Goal: Communication & Community: Answer question/provide support

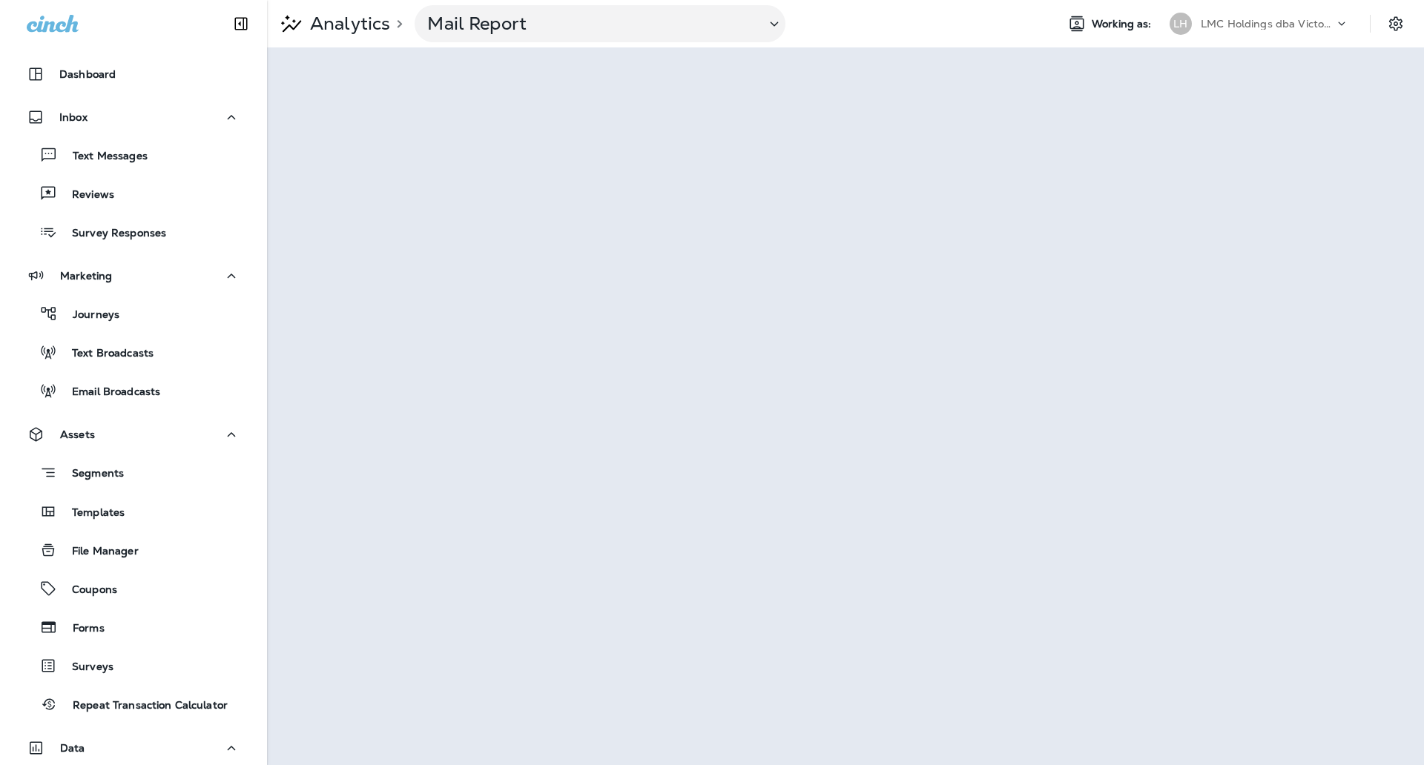
scroll to position [143, 0]
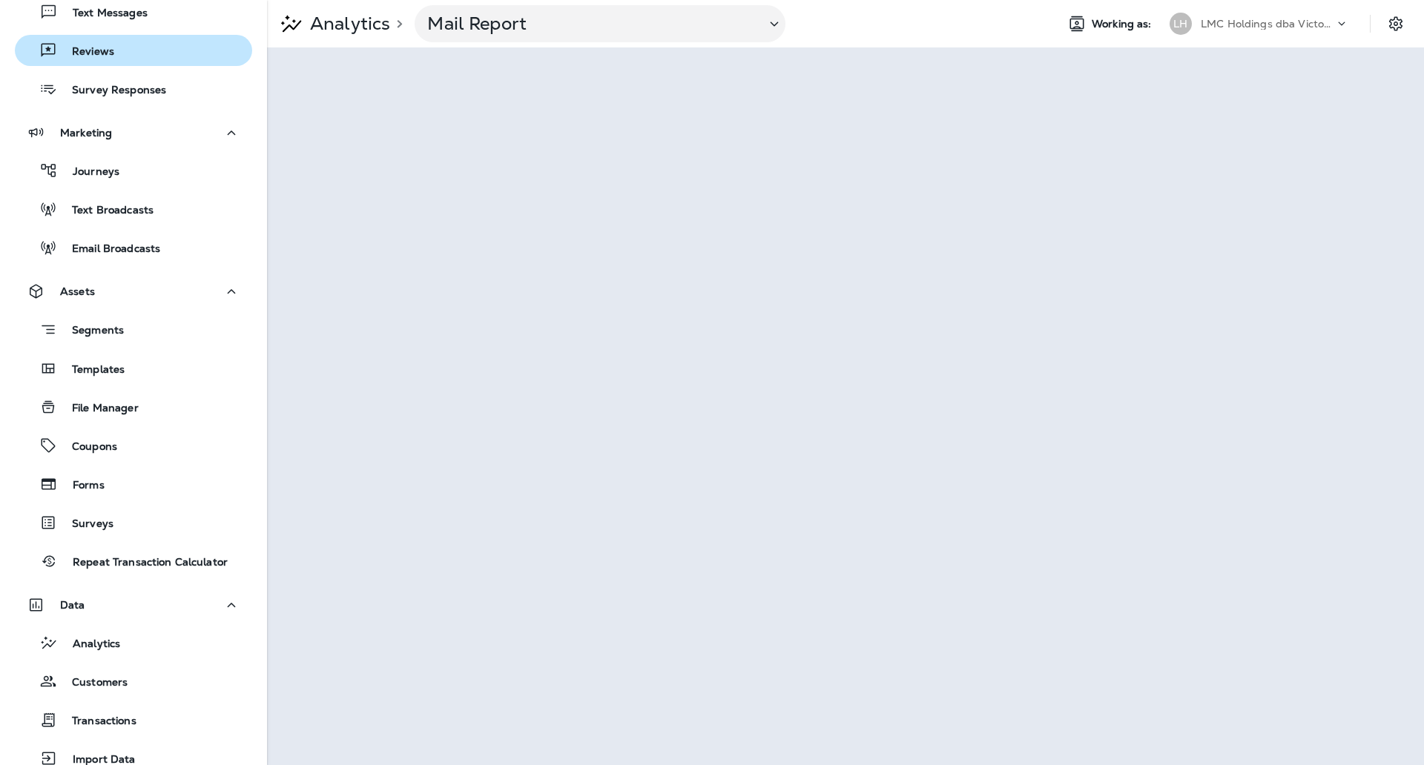
click at [130, 62] on button "Reviews" at bounding box center [133, 50] width 237 height 31
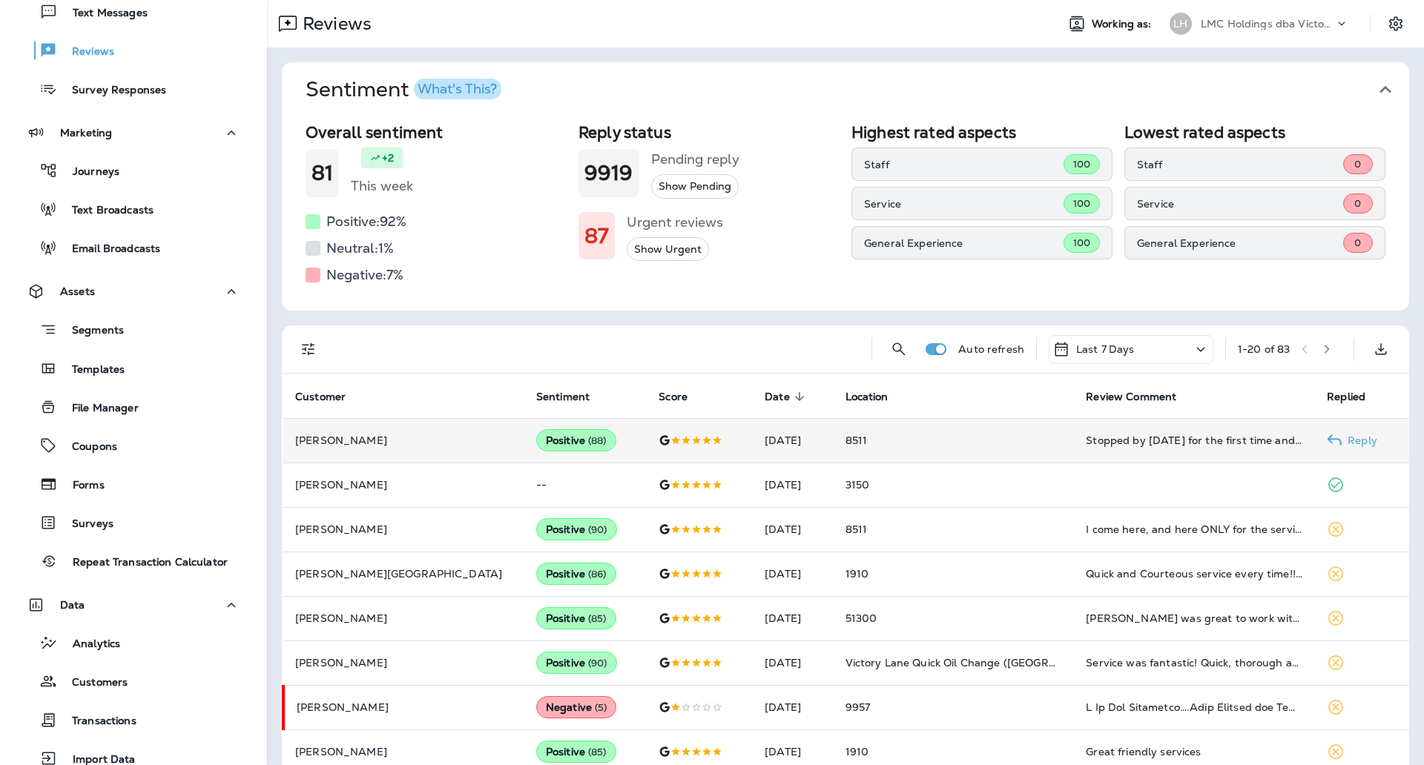
click at [966, 445] on td "8511" at bounding box center [953, 440] width 241 height 44
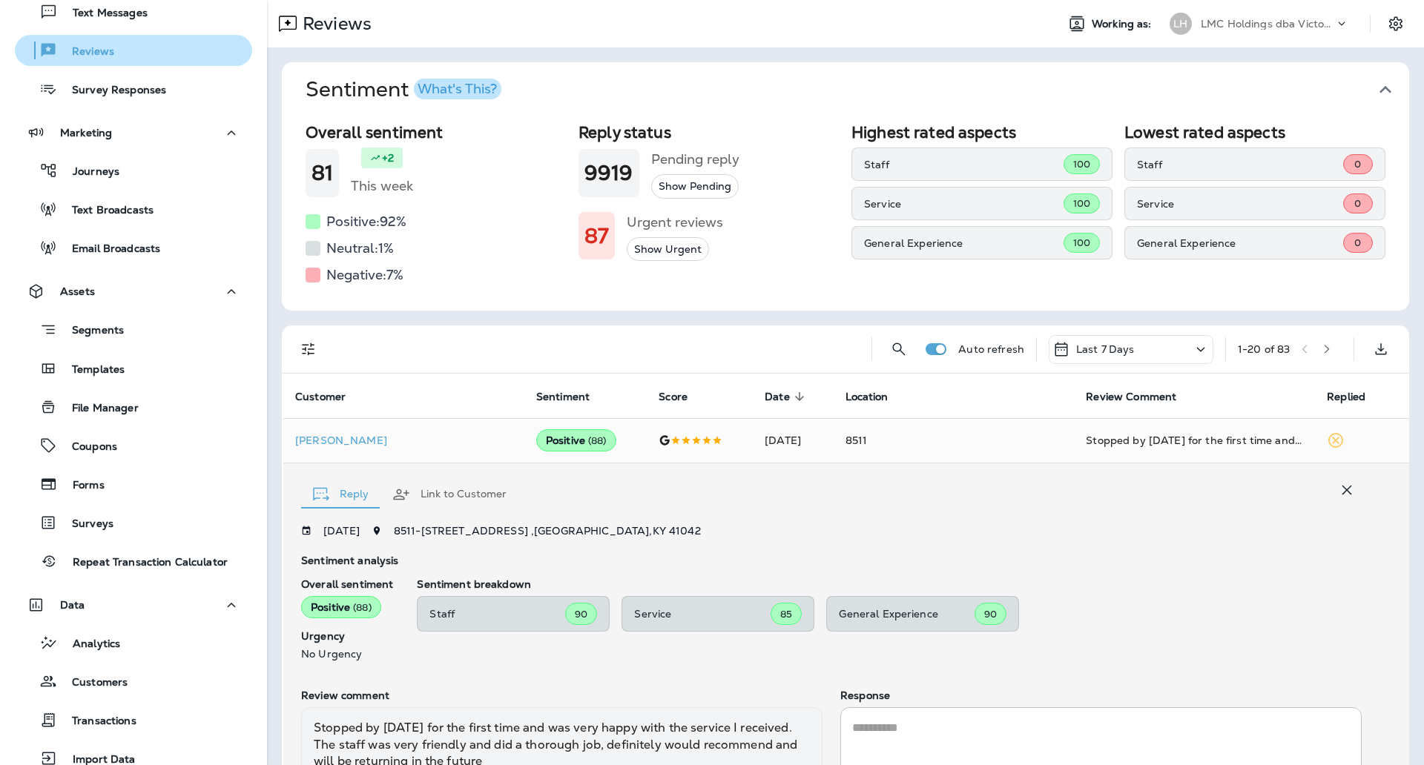
click at [138, 51] on div "Reviews" at bounding box center [133, 50] width 225 height 22
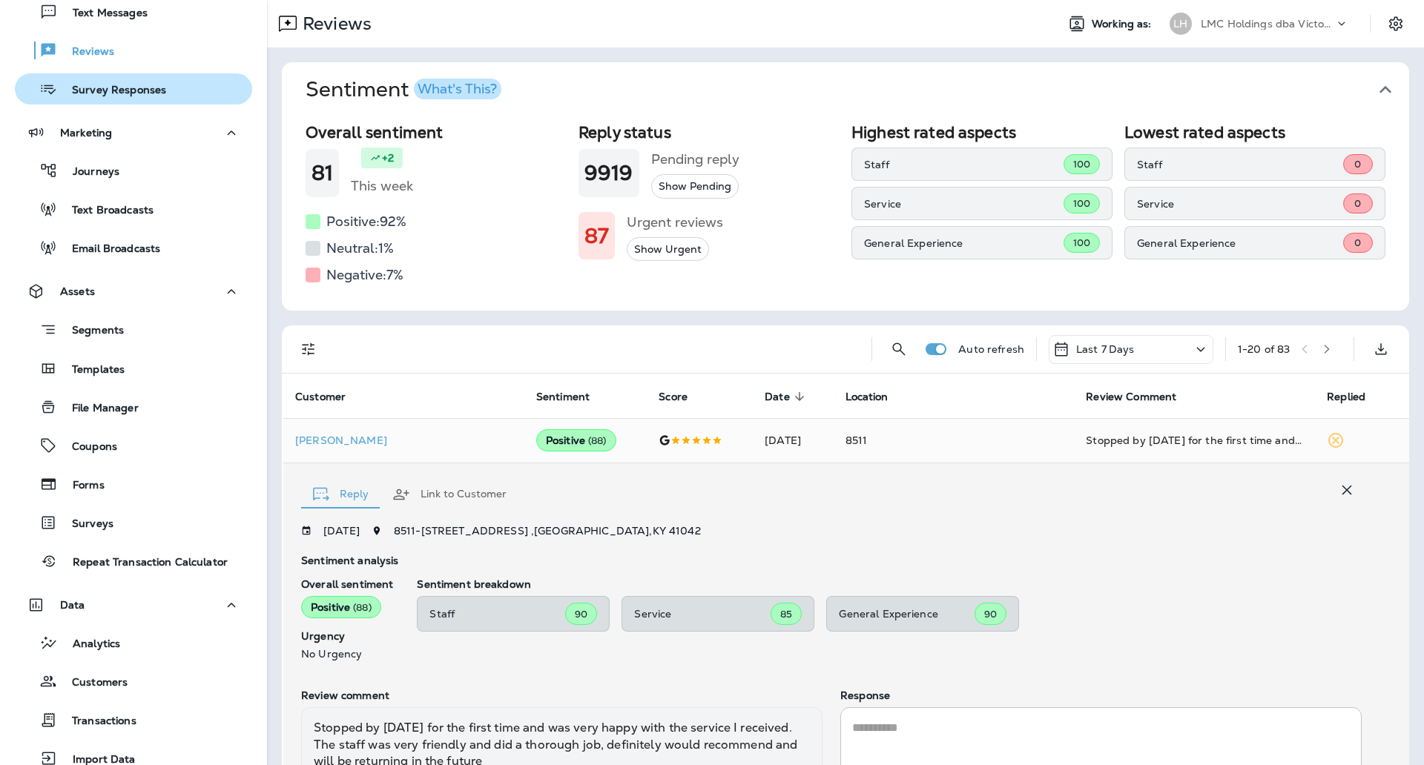
click at [89, 93] on p "Survey Responses" at bounding box center [111, 91] width 109 height 14
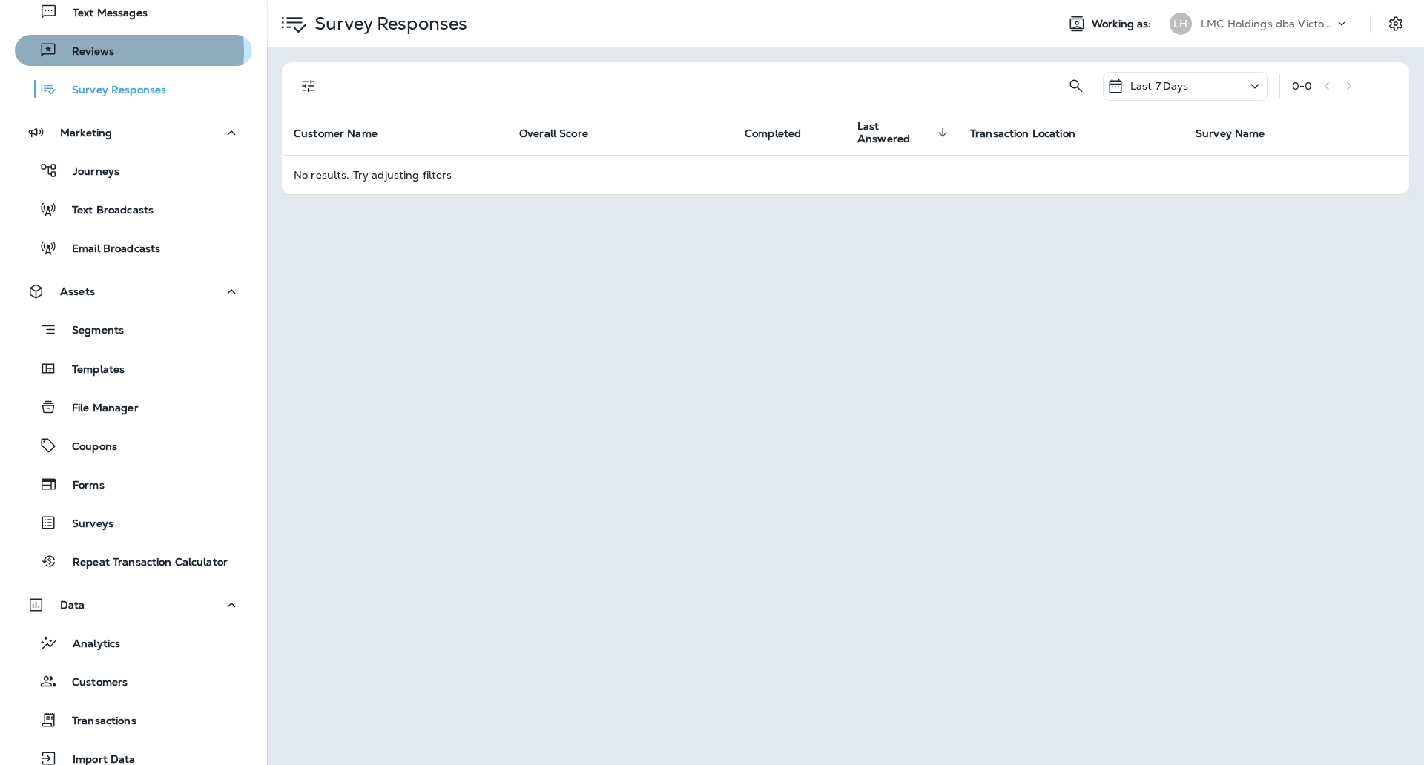
click at [96, 51] on p "Reviews" at bounding box center [85, 52] width 57 height 14
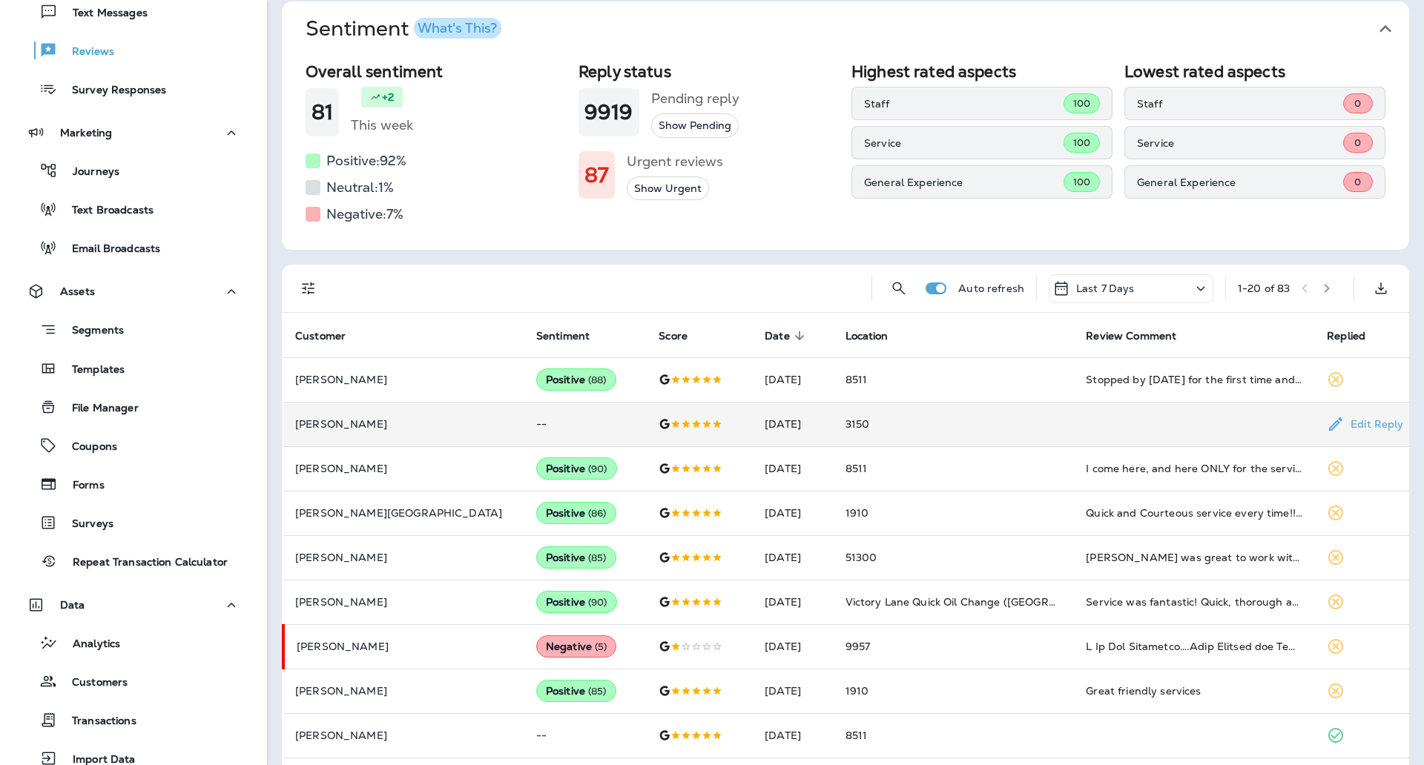
scroll to position [93, 0]
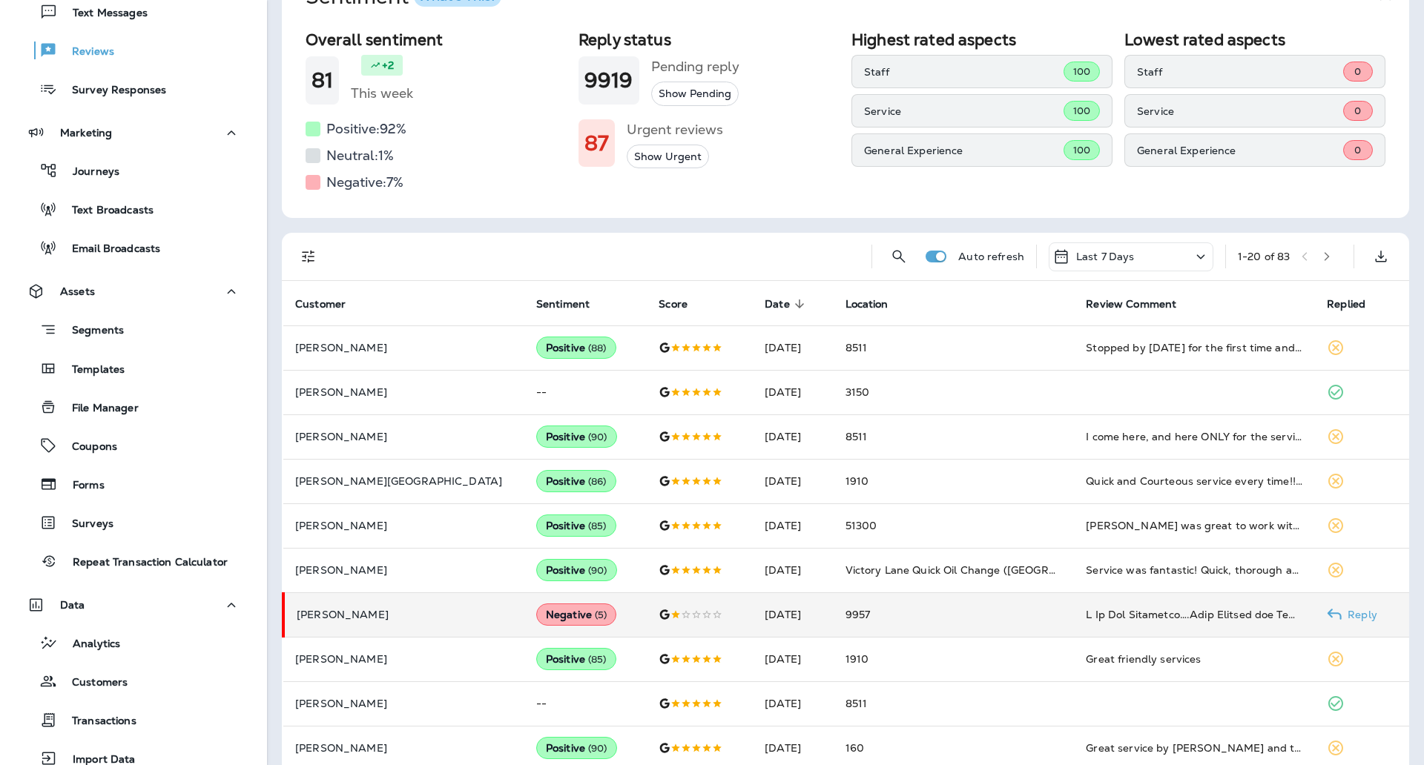
click at [963, 614] on td "9957" at bounding box center [953, 614] width 241 height 44
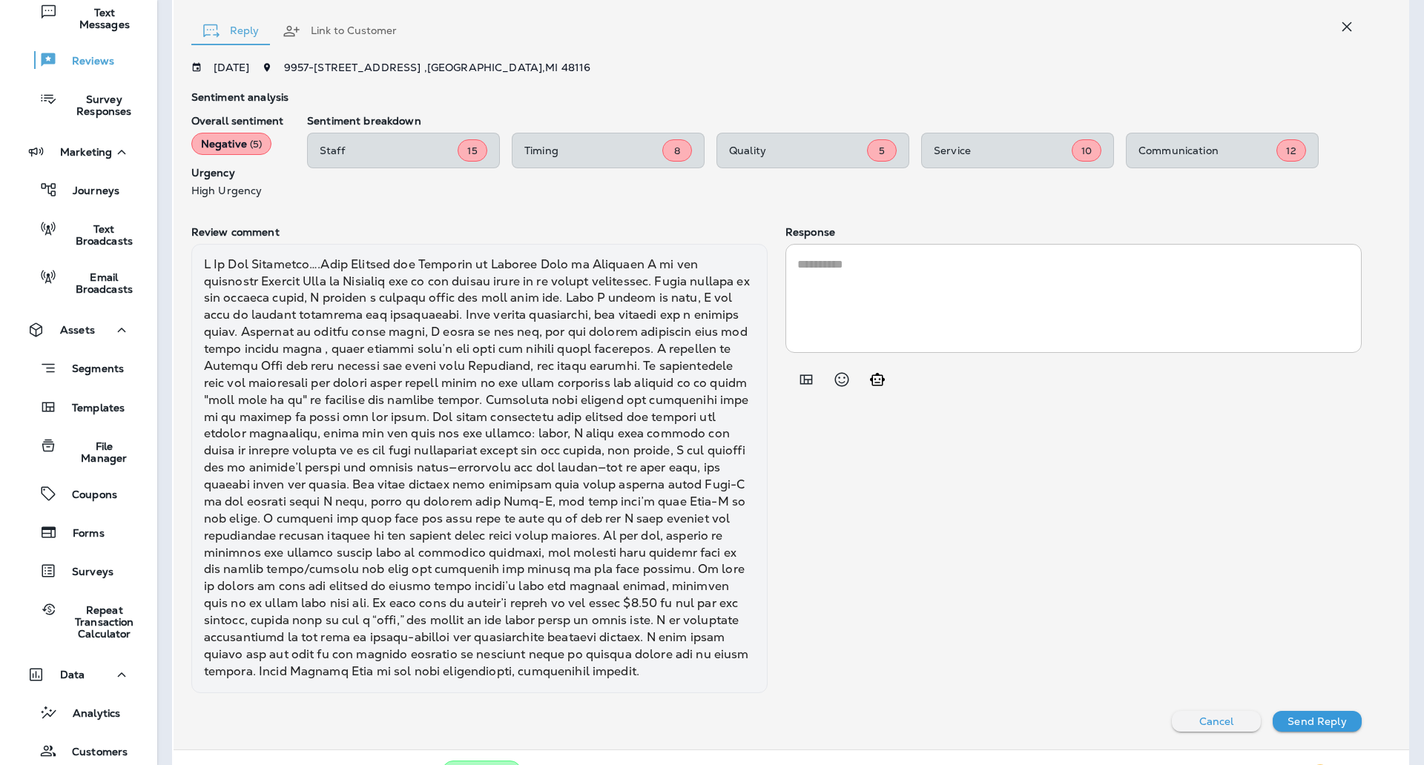
scroll to position [730, 0]
click at [1092, 57] on div "Reply Link to Customer [DATE] 9957 - [STREET_ADDRESS] , [GEOGRAPHIC_DATA] Senti…" at bounding box center [791, 374] width 1235 height 750
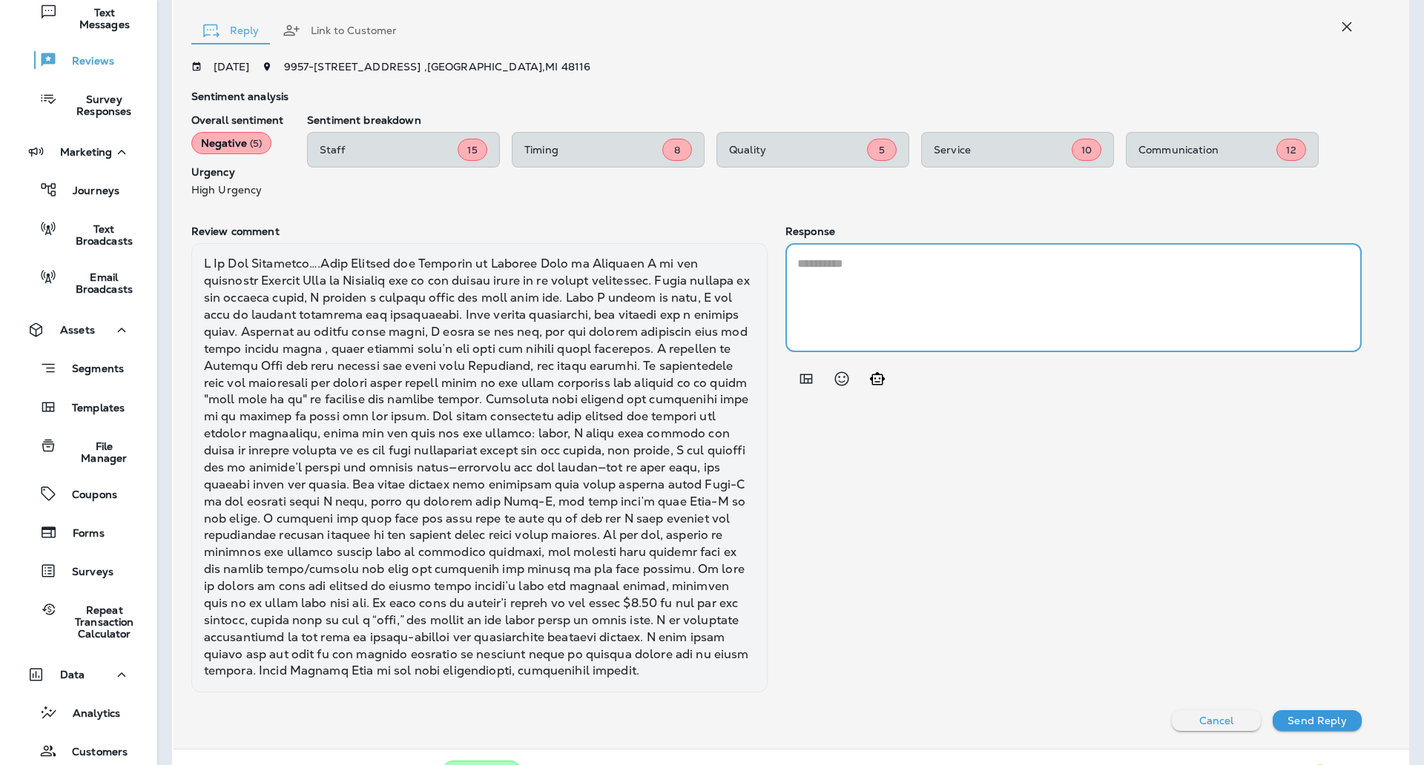
click at [882, 260] on textarea at bounding box center [1073, 297] width 552 height 85
paste textarea "**********"
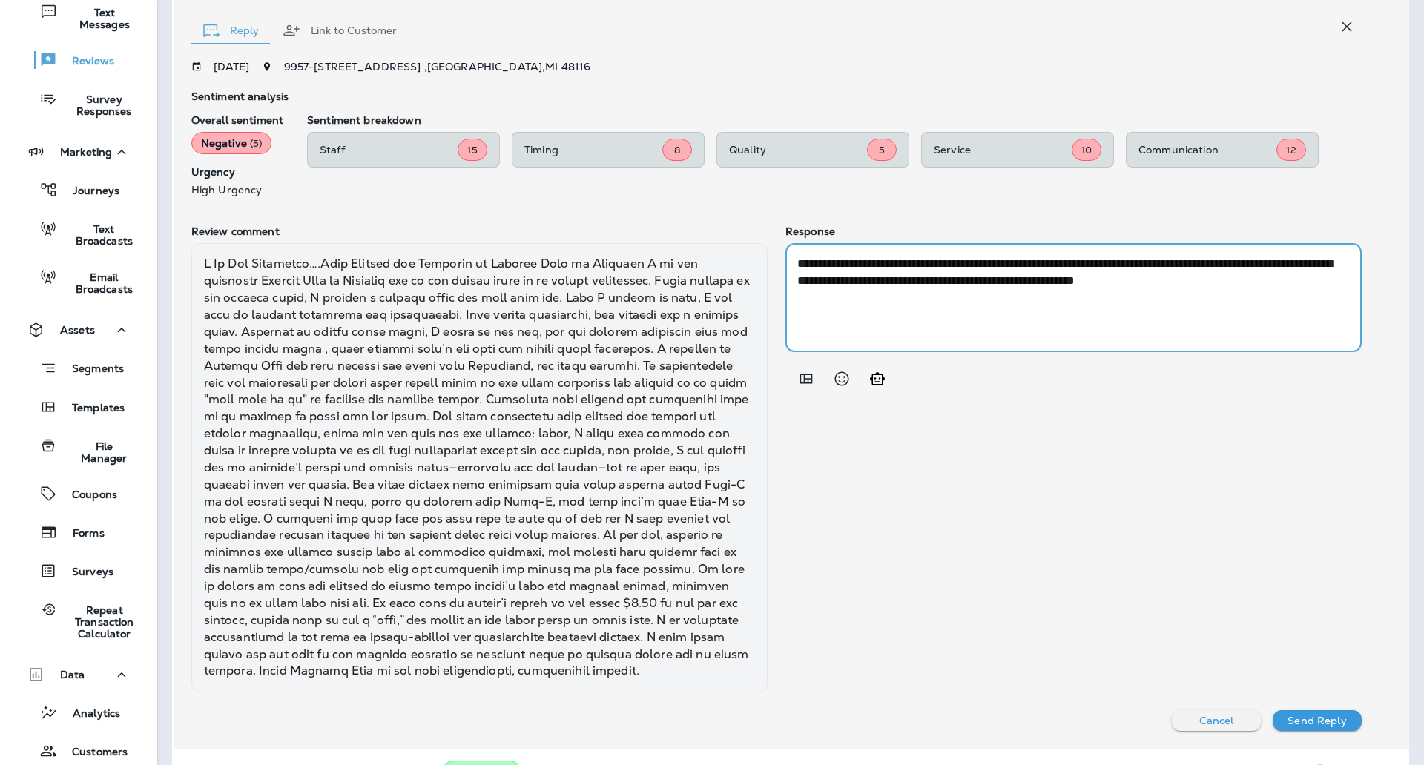
type textarea "**********"
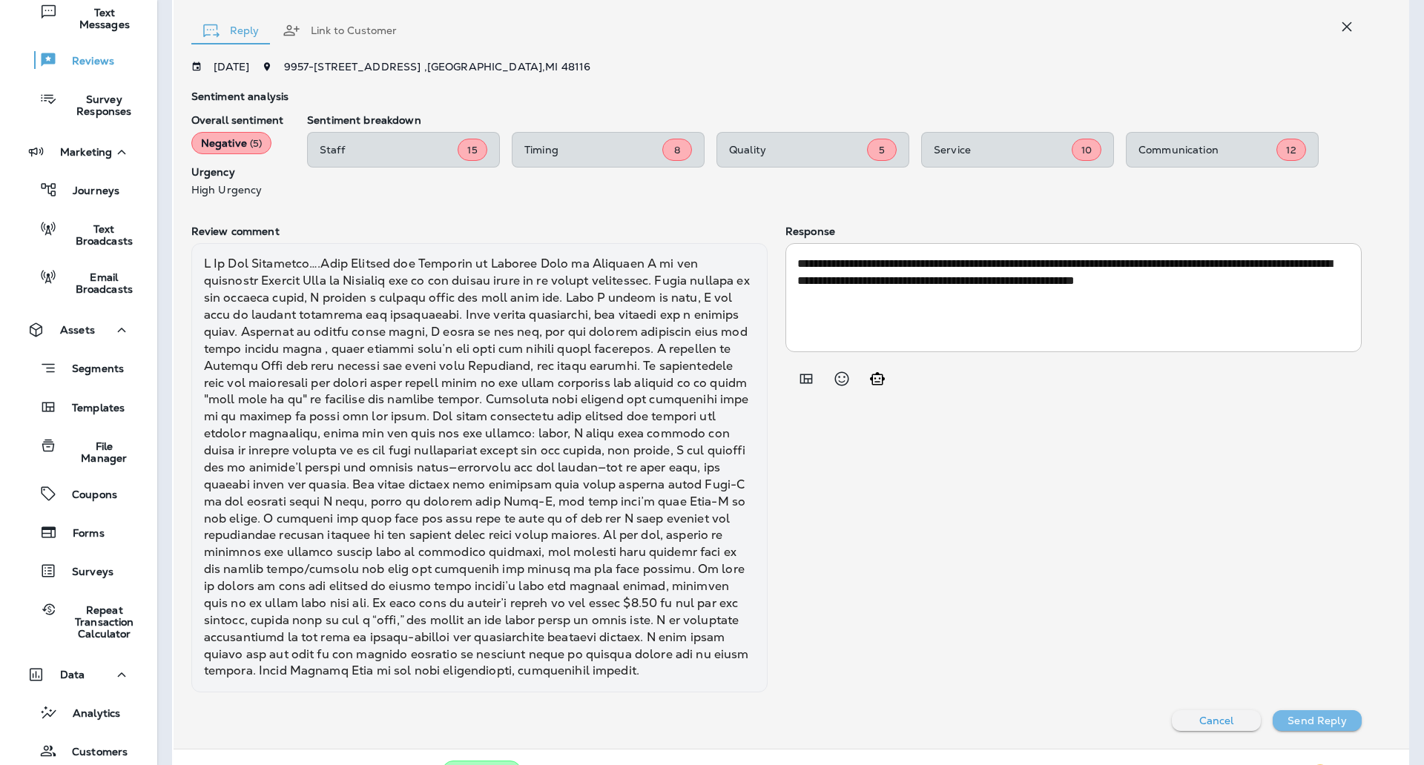
click at [1315, 727] on p "Send Reply" at bounding box center [1316, 721] width 59 height 12
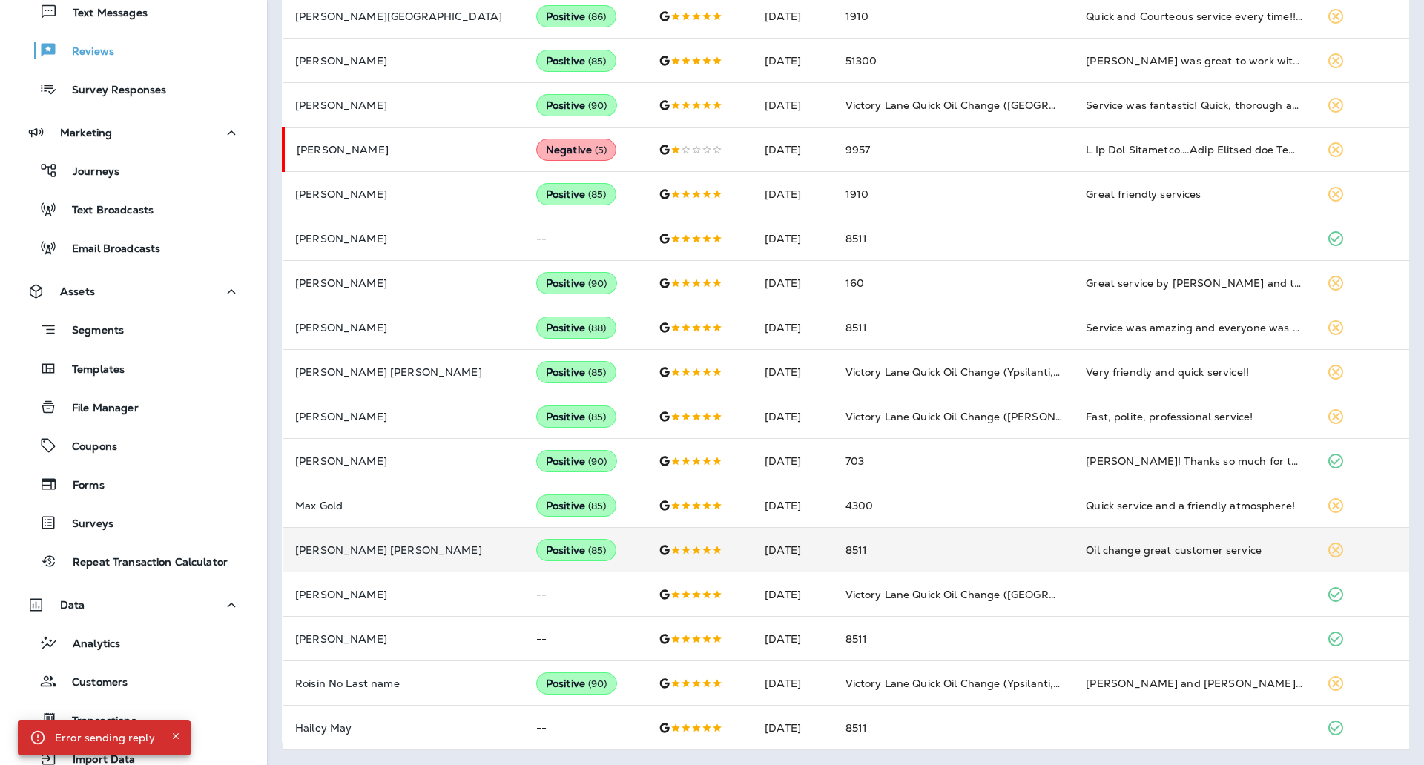
scroll to position [557, 0]
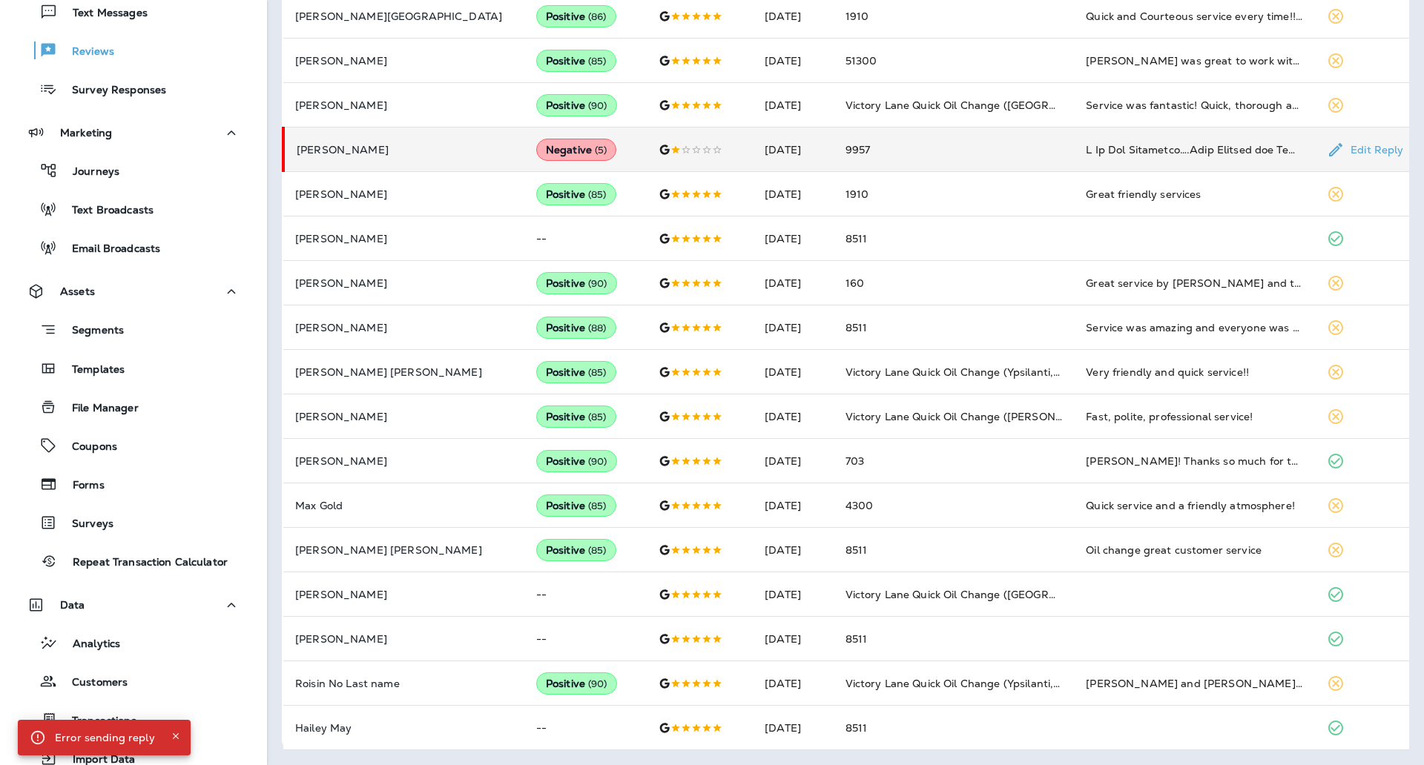
click at [903, 162] on td "9957" at bounding box center [953, 150] width 241 height 44
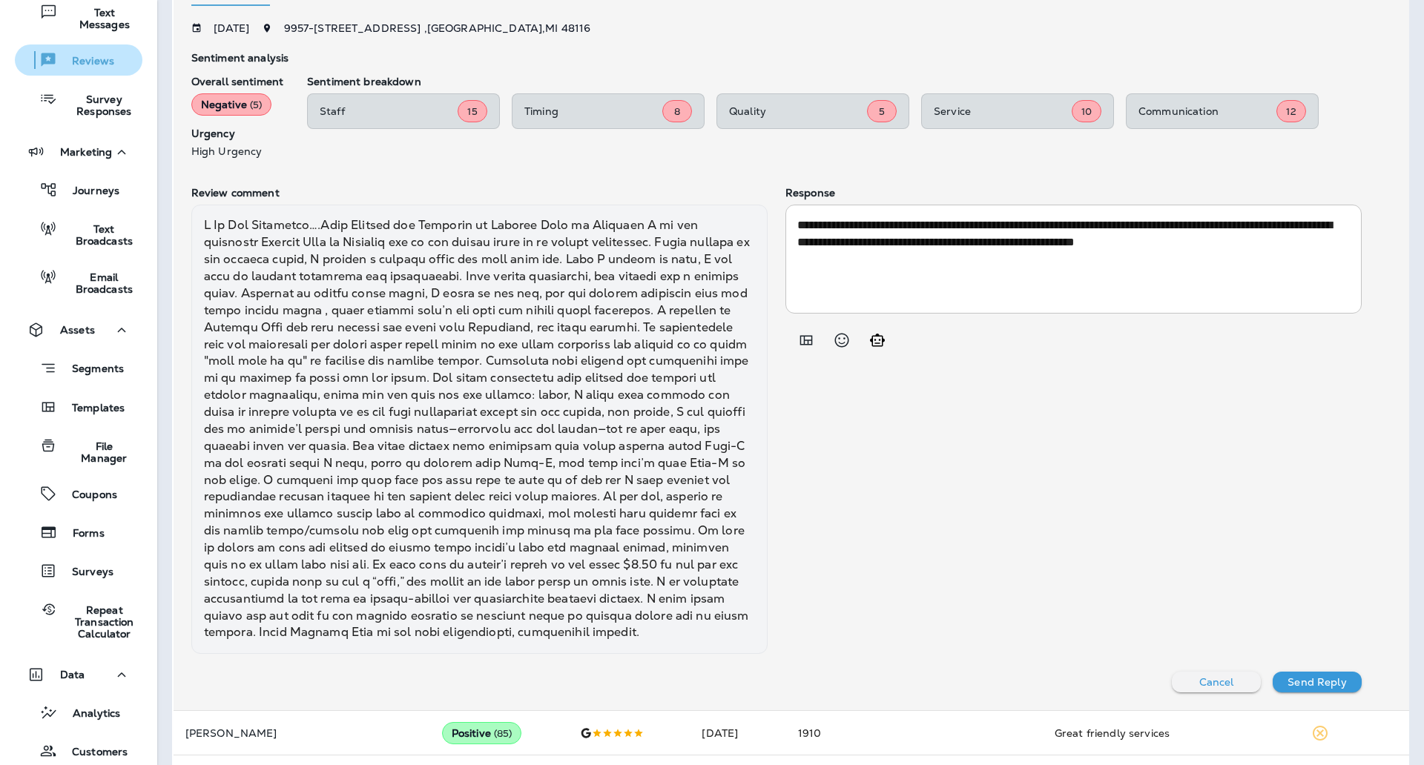
scroll to position [0, 0]
